Goal: Find specific page/section: Find specific page/section

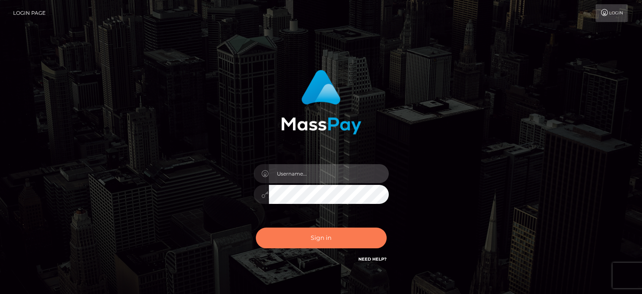
type input "Lawrence.megabonanza"
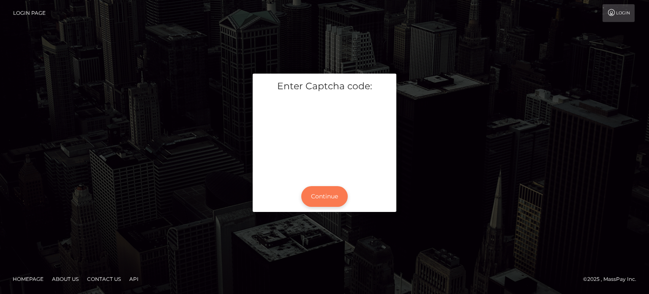
click at [329, 195] on button "Continue" at bounding box center [324, 196] width 46 height 21
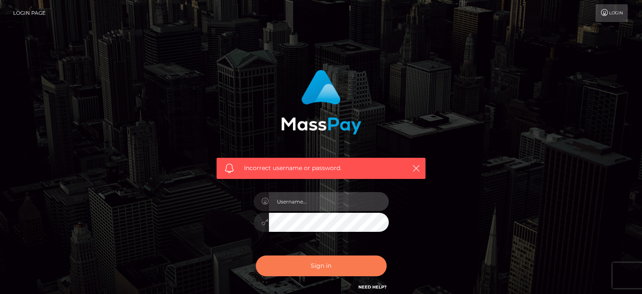
type input "Lawrence.megabonanza"
click at [314, 272] on button "Sign in" at bounding box center [321, 265] width 131 height 21
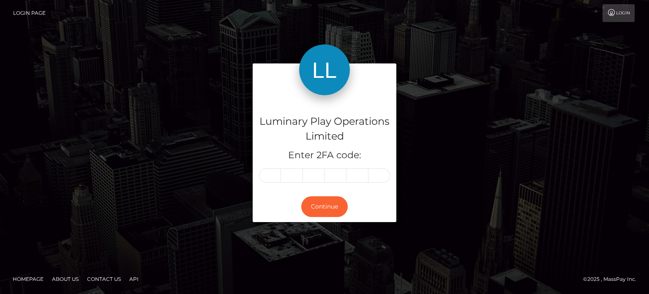
click at [270, 172] on input "text" at bounding box center [270, 175] width 22 height 14
type input "2"
type input "4"
type input "0"
type input "6"
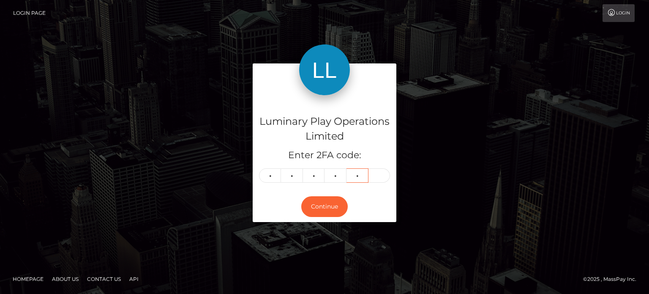
type input "7"
type input "2"
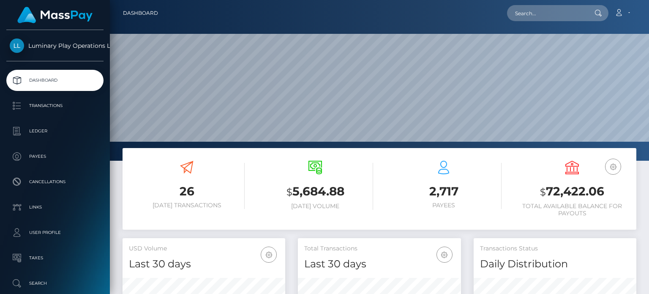
scroll to position [150, 162]
click at [546, 9] on input "text" at bounding box center [546, 13] width 79 height 16
paste input "411332"
type input "411332"
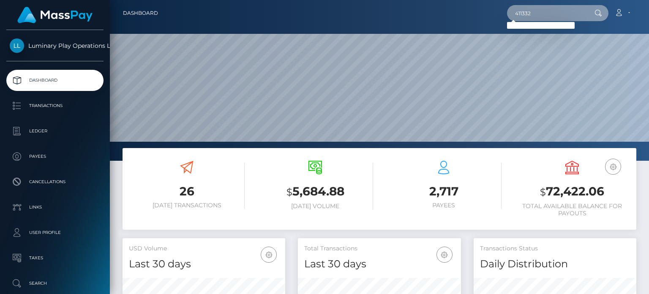
drag, startPoint x: 541, startPoint y: 13, endPoint x: 463, endPoint y: 16, distance: 77.8
click at [463, 16] on div "411332 Loading... Loading... Account Edit Profile Logout" at bounding box center [400, 13] width 471 height 18
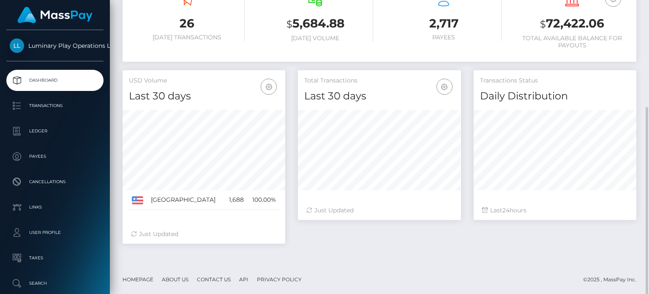
scroll to position [0, 0]
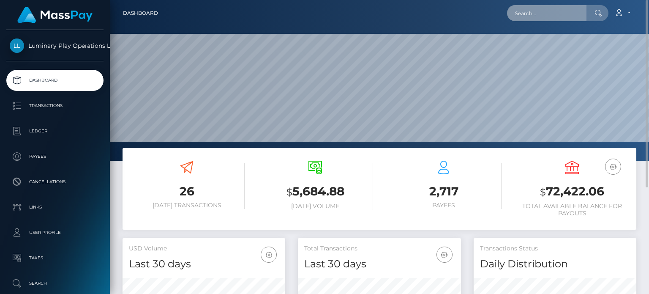
click at [539, 12] on input "text" at bounding box center [546, 13] width 79 height 16
paste input "411201"
type input "4"
